Goal: Find specific page/section: Find specific page/section

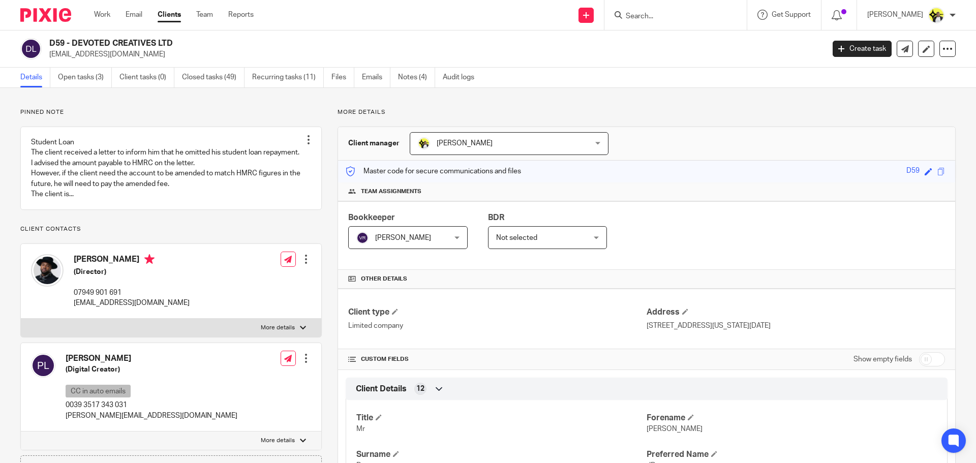
click at [679, 15] on input "Search" at bounding box center [670, 16] width 91 height 9
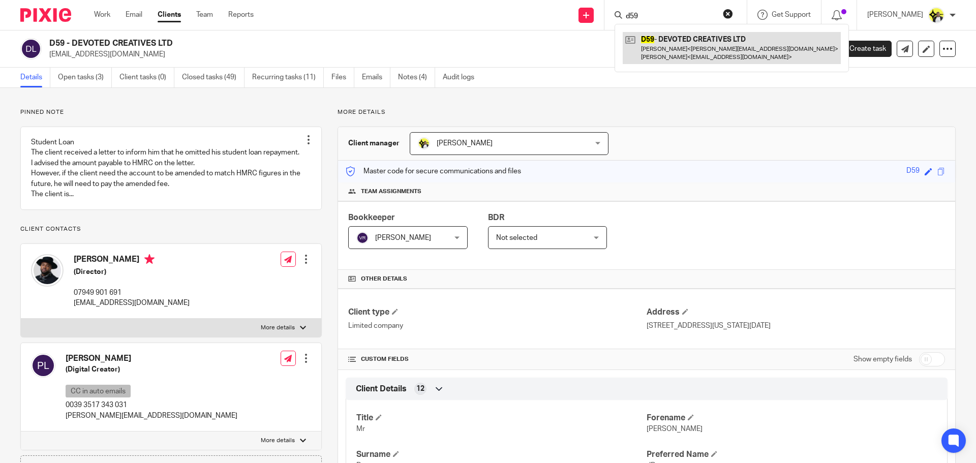
type input "d59"
click at [698, 35] on link at bounding box center [732, 48] width 218 height 32
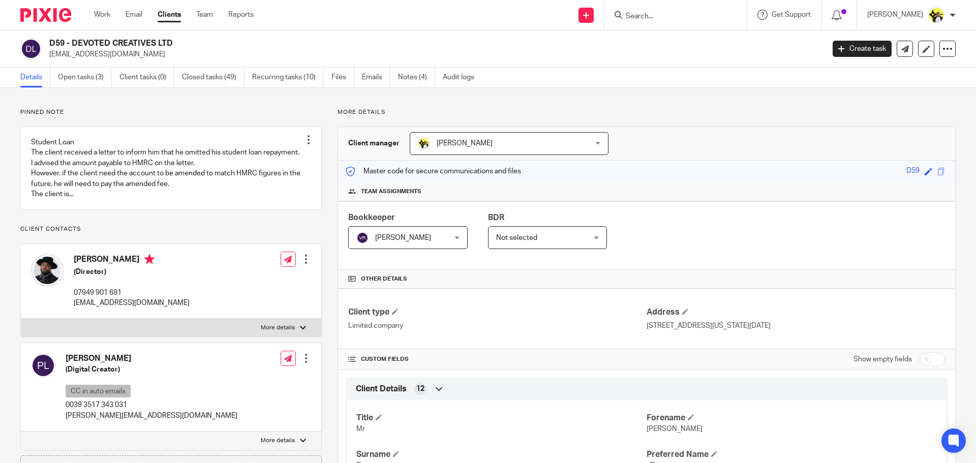
click at [647, 17] on input "Search" at bounding box center [670, 16] width 91 height 9
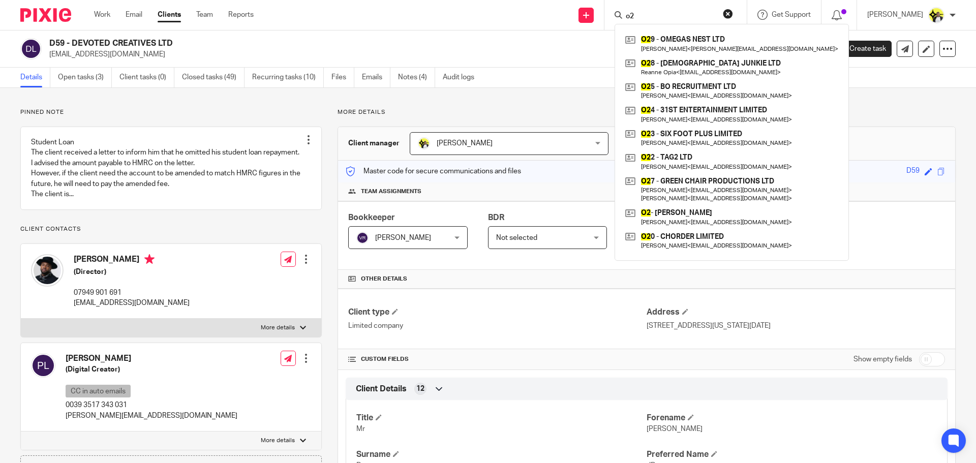
type input "o"
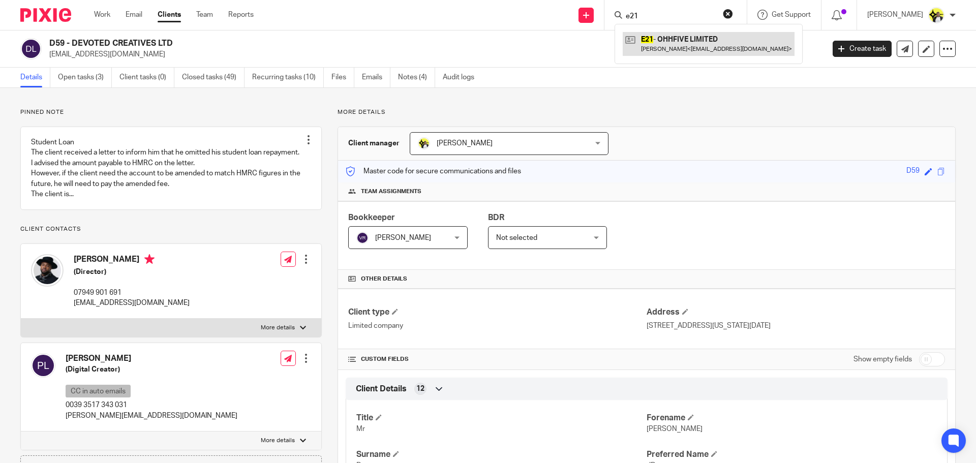
type input "e21"
click at [682, 50] on link at bounding box center [709, 43] width 172 height 23
